Goal: Task Accomplishment & Management: Manage account settings

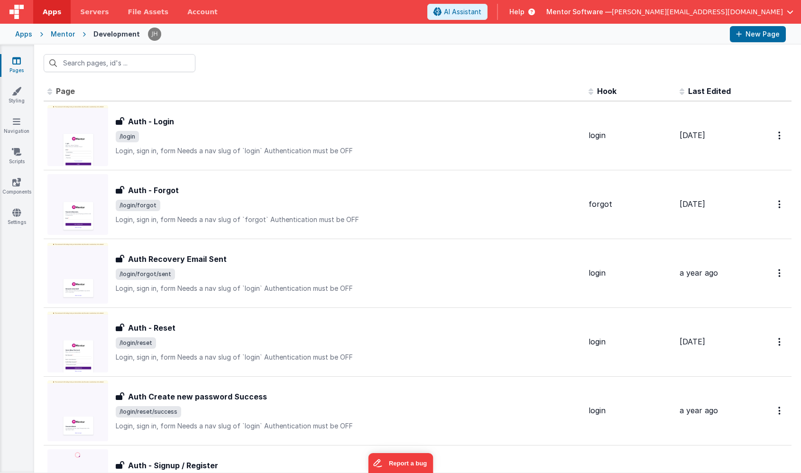
click at [733, 9] on span "[PERSON_NAME][EMAIL_ADDRESS][DOMAIN_NAME]" at bounding box center [697, 11] width 171 height 9
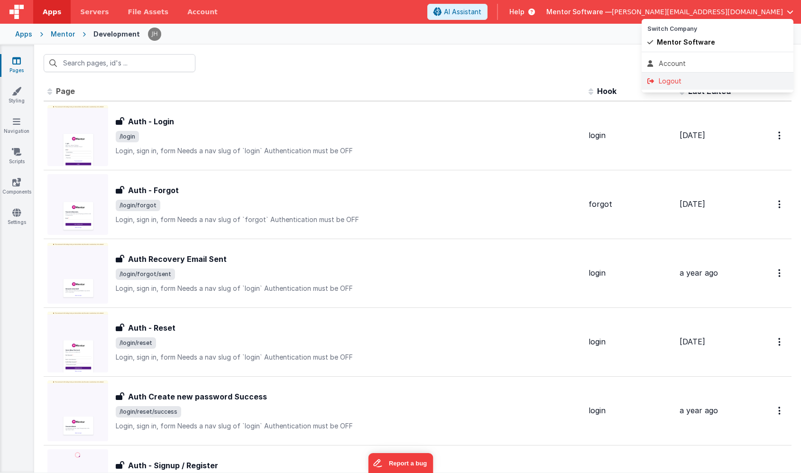
click at [676, 83] on div "Logout" at bounding box center [717, 80] width 140 height 9
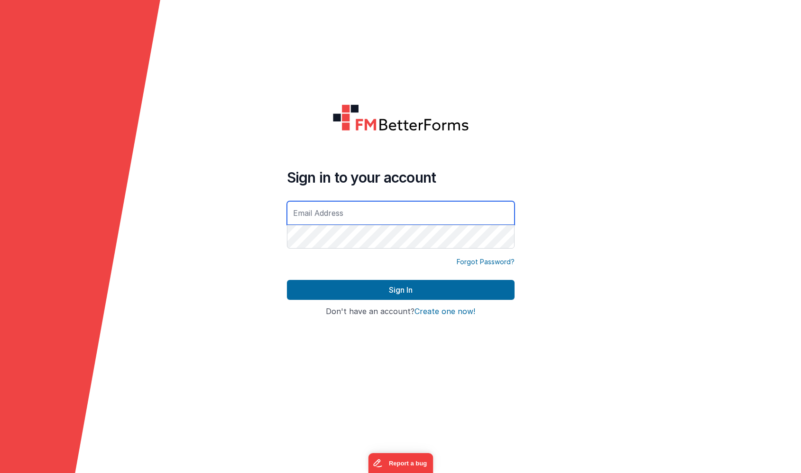
type input "[PERSON_NAME][EMAIL_ADDRESS][DOMAIN_NAME]"
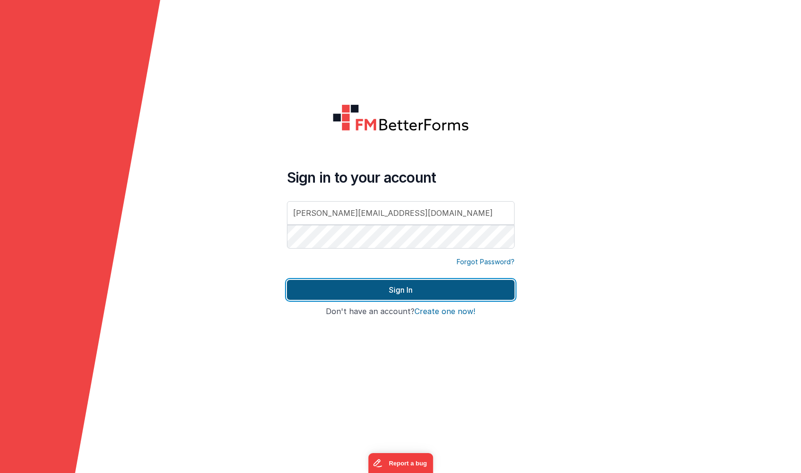
click at [430, 287] on button "Sign In" at bounding box center [401, 290] width 228 height 20
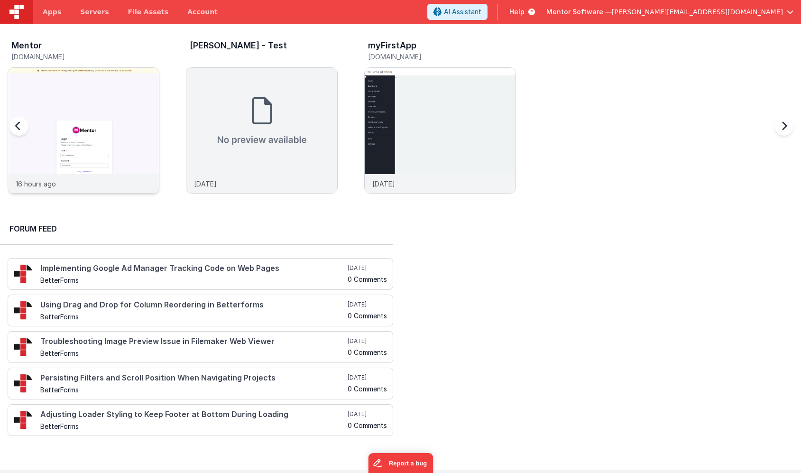
click at [113, 98] on img at bounding box center [83, 143] width 151 height 151
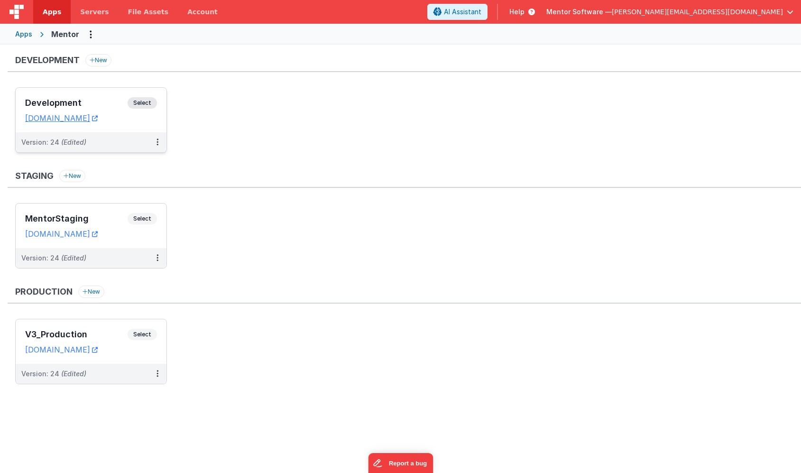
click at [91, 100] on h3 "Development" at bounding box center [76, 102] width 102 height 9
